Goal: Transaction & Acquisition: Subscribe to service/newsletter

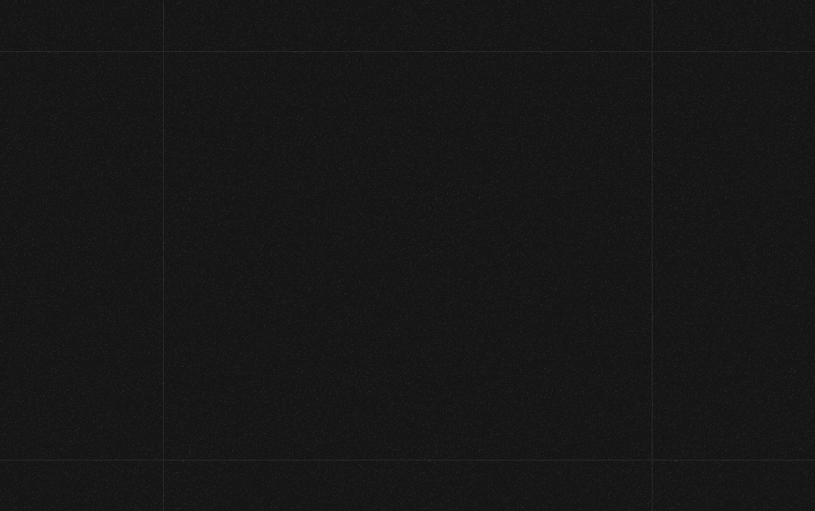
scroll to position [227, 0]
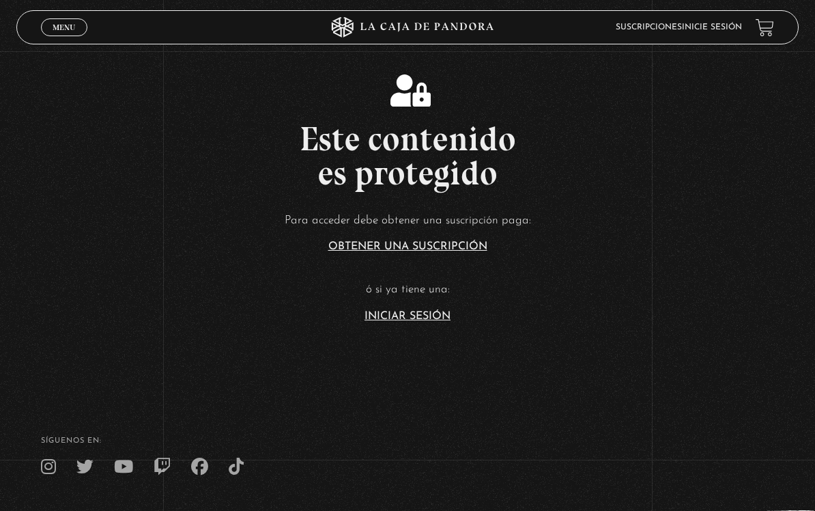
click at [406, 319] on article "Para acceder debe obtener una suscripción paga: Obtener una suscripción ó si ya…" at bounding box center [407, 265] width 815 height 111
click at [407, 321] on link "Iniciar Sesión" at bounding box center [407, 316] width 86 height 11
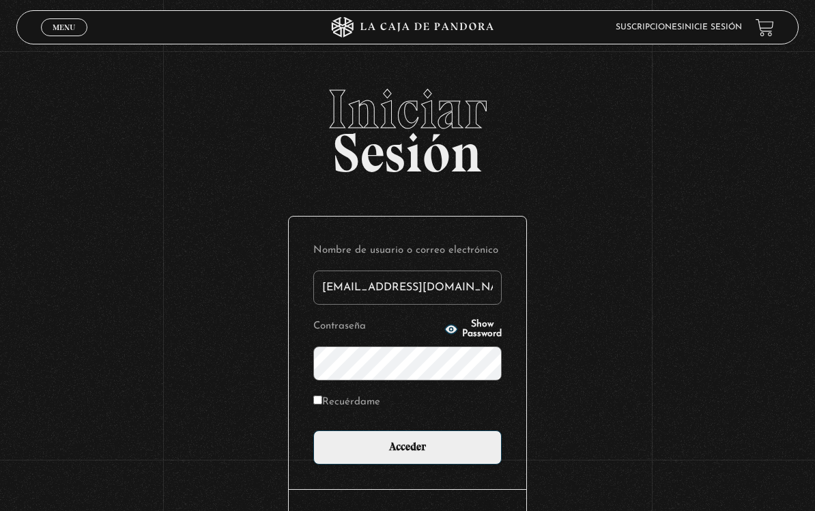
type input "cristhian.white@gmail.com"
click at [407, 450] on input "Acceder" at bounding box center [407, 447] width 188 height 34
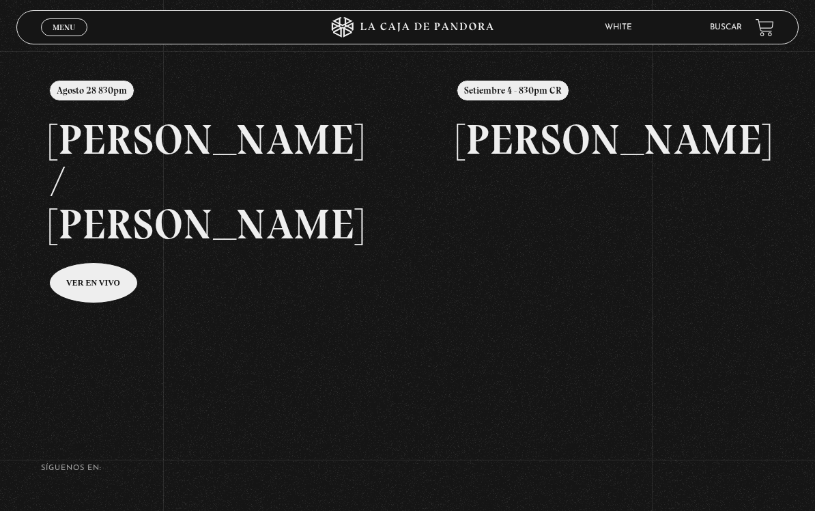
scroll to position [158, 0]
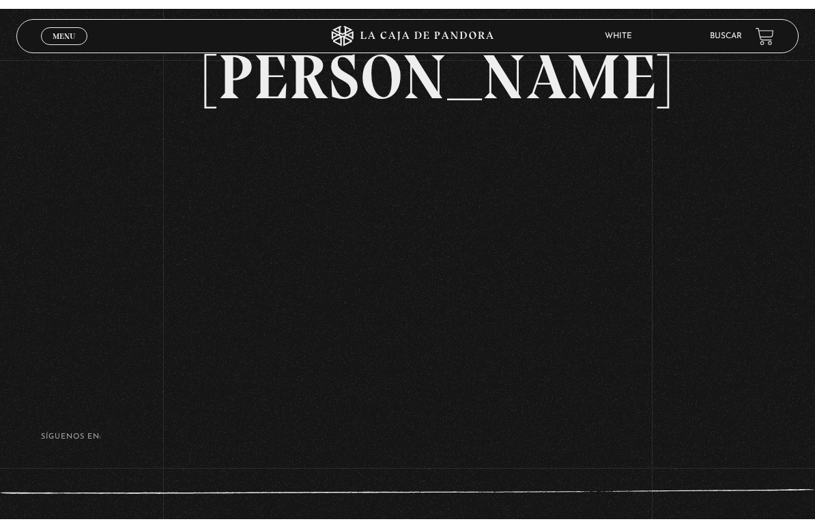
scroll to position [22, 0]
